Goal: Feedback & Contribution: Submit feedback/report problem

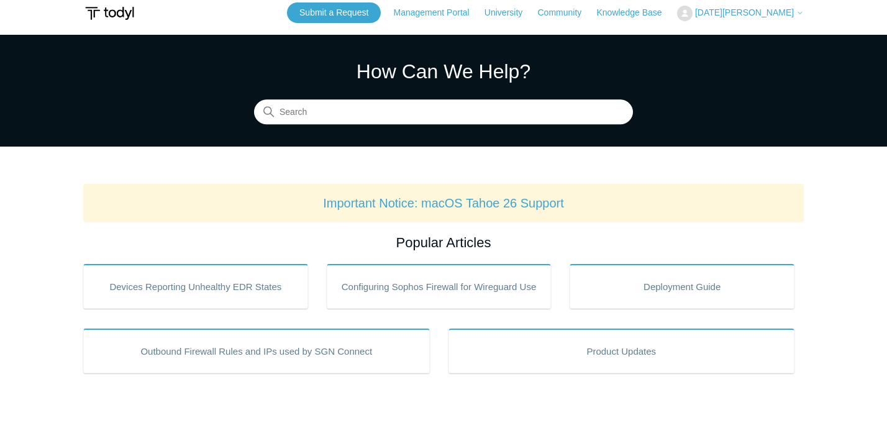
scroll to position [7, 0]
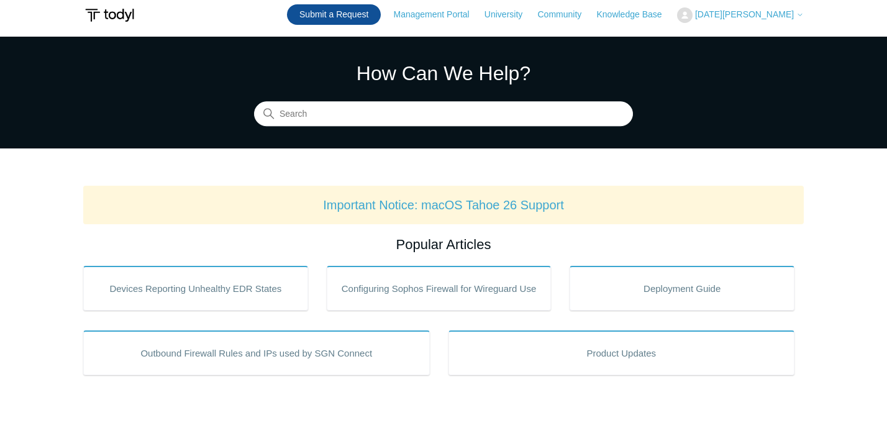
click at [381, 14] on link "Submit a Request" at bounding box center [334, 14] width 94 height 20
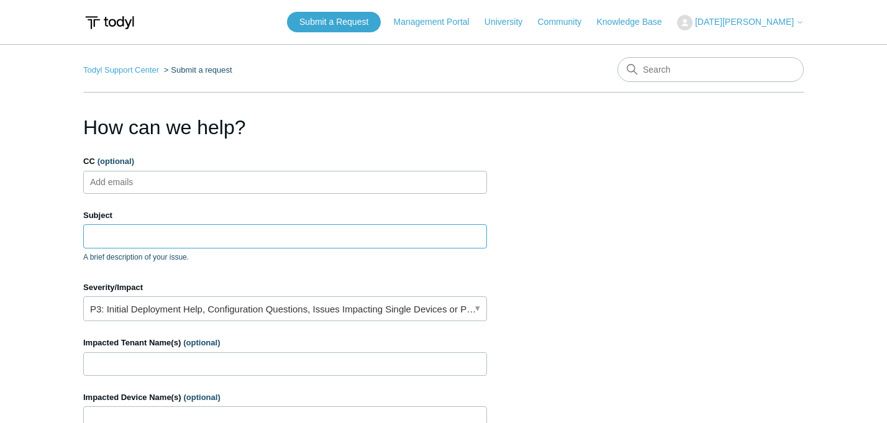
click at [151, 236] on input "Subject" at bounding box center [285, 236] width 404 height 24
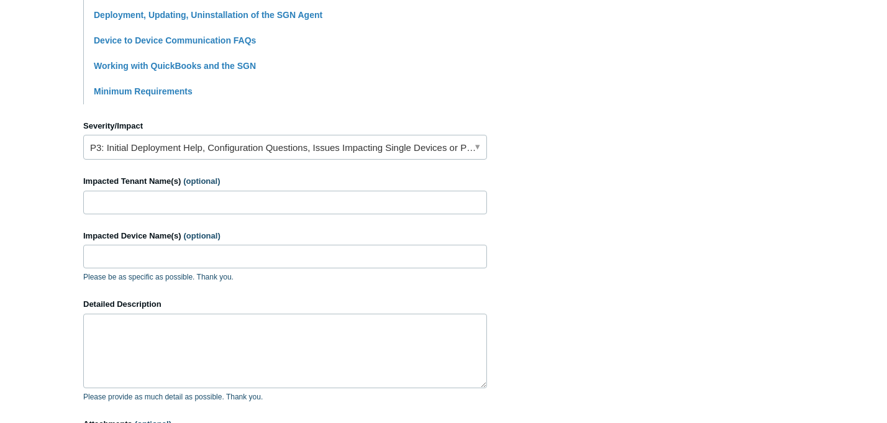
scroll to position [469, 0]
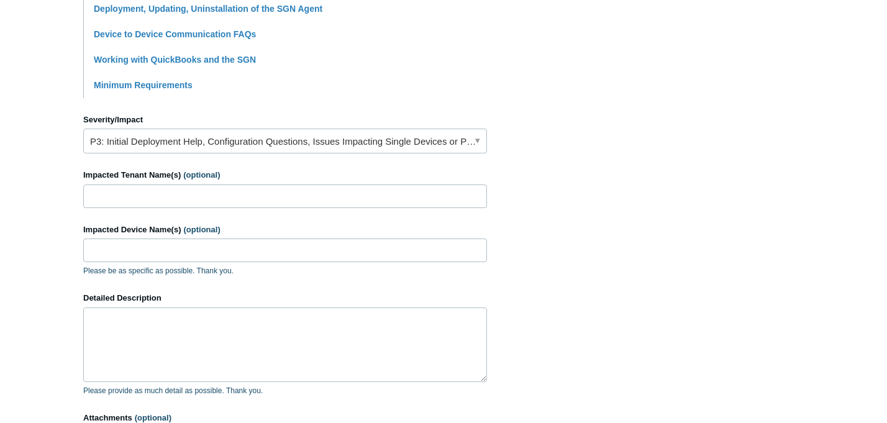
type input "Machine stuck at check in"
click at [124, 201] on input "Impacted Tenant Name(s) (optional)" at bounding box center [285, 196] width 404 height 24
type input "PPSSI"
click at [116, 256] on input "Impacted Device Name(s) (optional)" at bounding box center [285, 250] width 404 height 24
paste input "PPSS-ELIJAH-LP25"
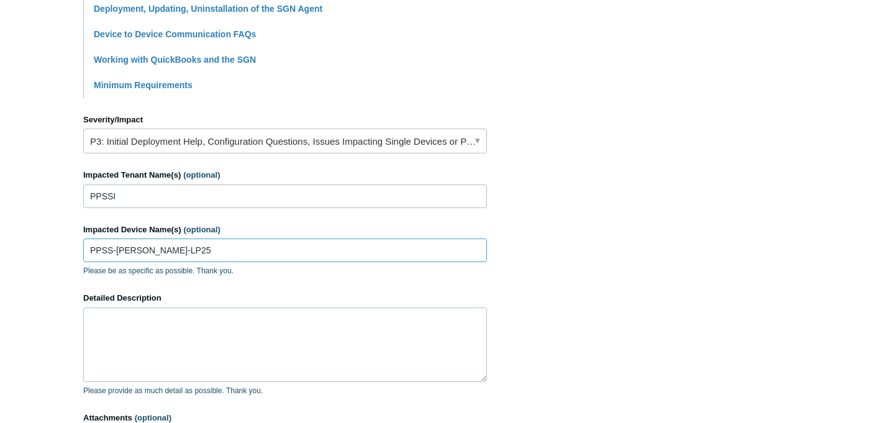
type input "PPSS-ELIJAH-LP25"
click at [111, 322] on textarea "Detailed Description" at bounding box center [285, 344] width 404 height 75
paste textarea "PPSS-ELIJAH-LP25"
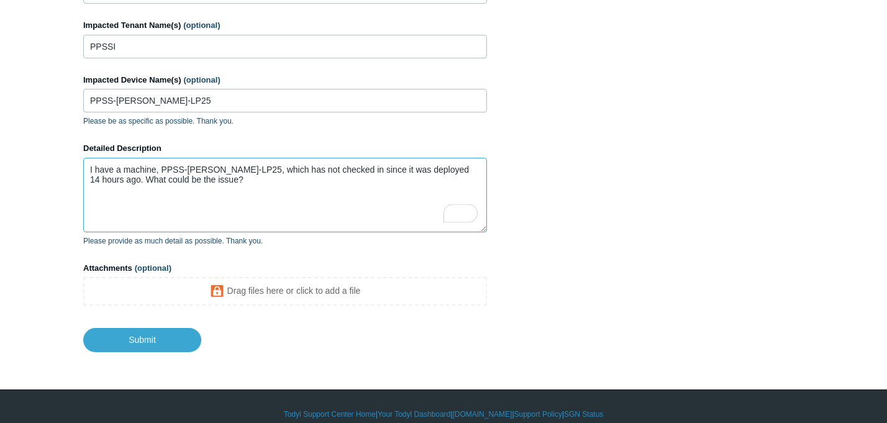
scroll to position [628, 0]
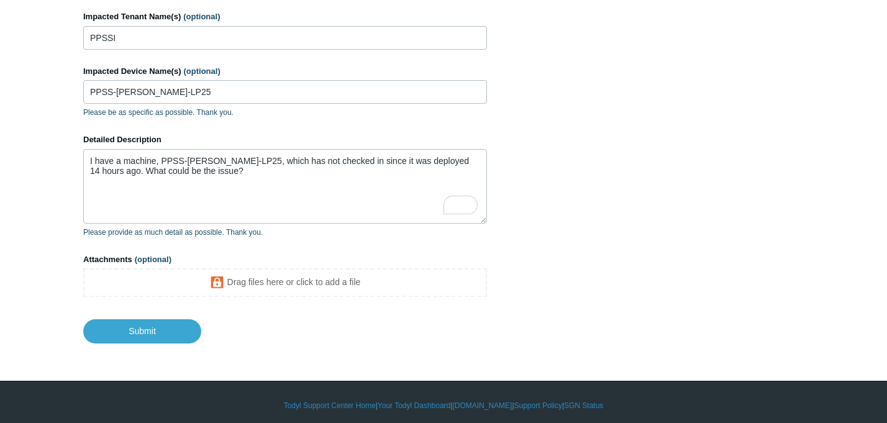
drag, startPoint x: 823, startPoint y: 397, endPoint x: 654, endPoint y: 300, distance: 195.0
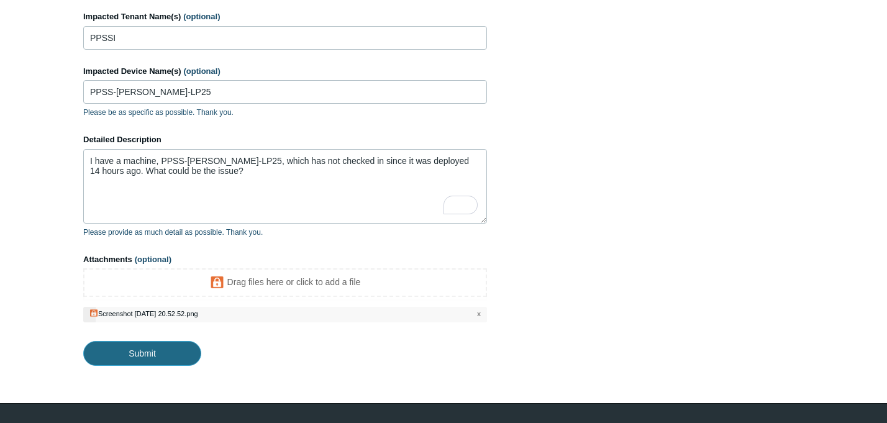
click at [133, 356] on input "Submit" at bounding box center [142, 353] width 118 height 25
click at [147, 358] on input "Submit" at bounding box center [142, 353] width 118 height 25
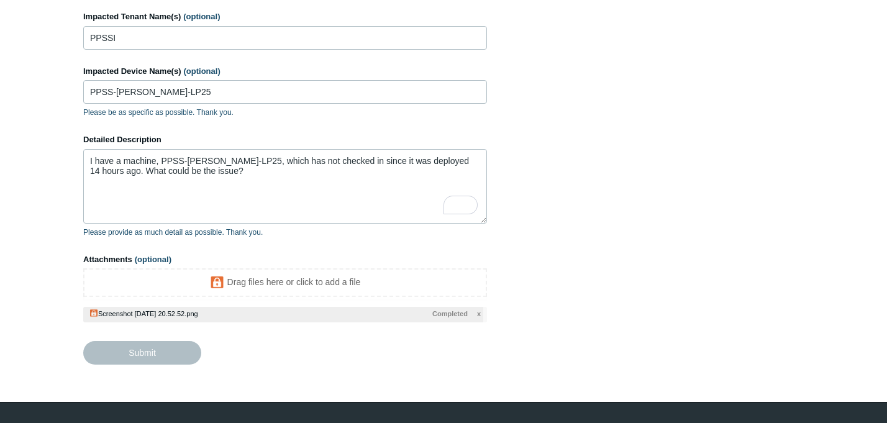
type textarea "I have a machine, PPSS-ELIJAH-LP25, which has not checked in since it was deplo…"
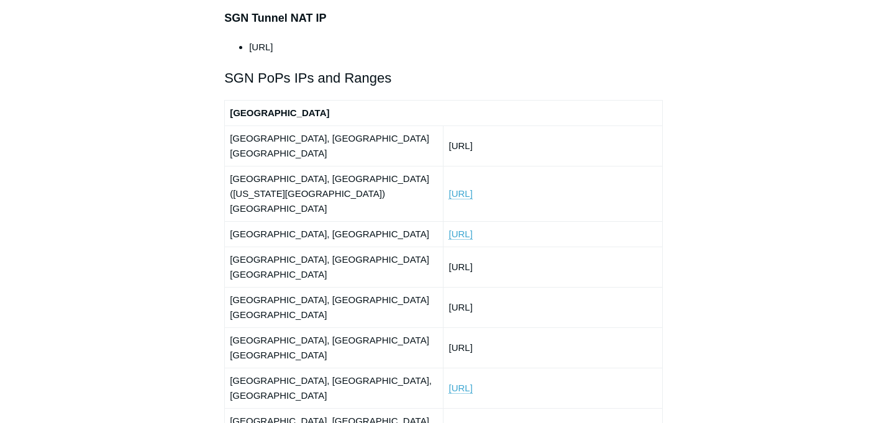
scroll to position [1455, 0]
